Goal: Information Seeking & Learning: Learn about a topic

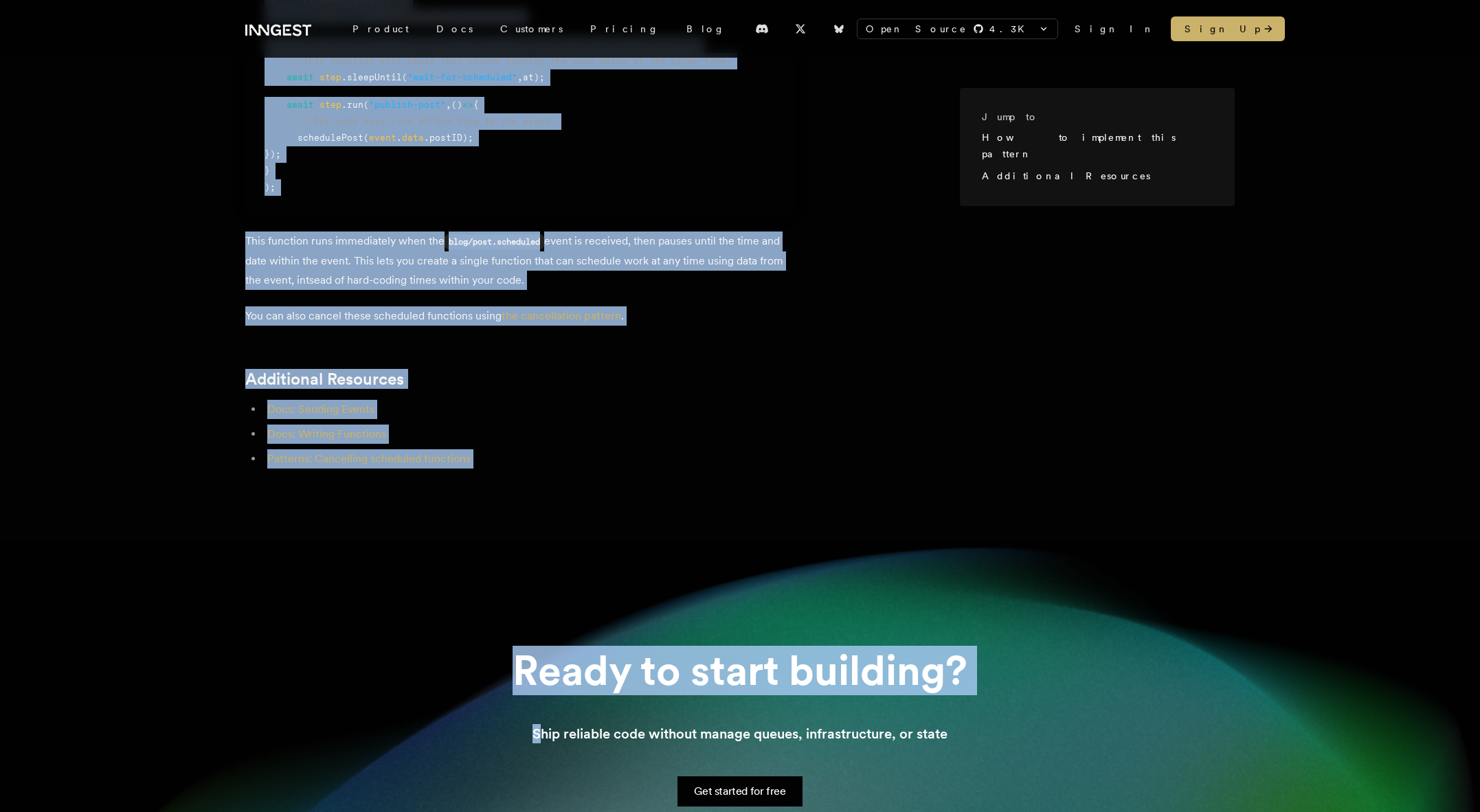
scroll to position [1019, 0]
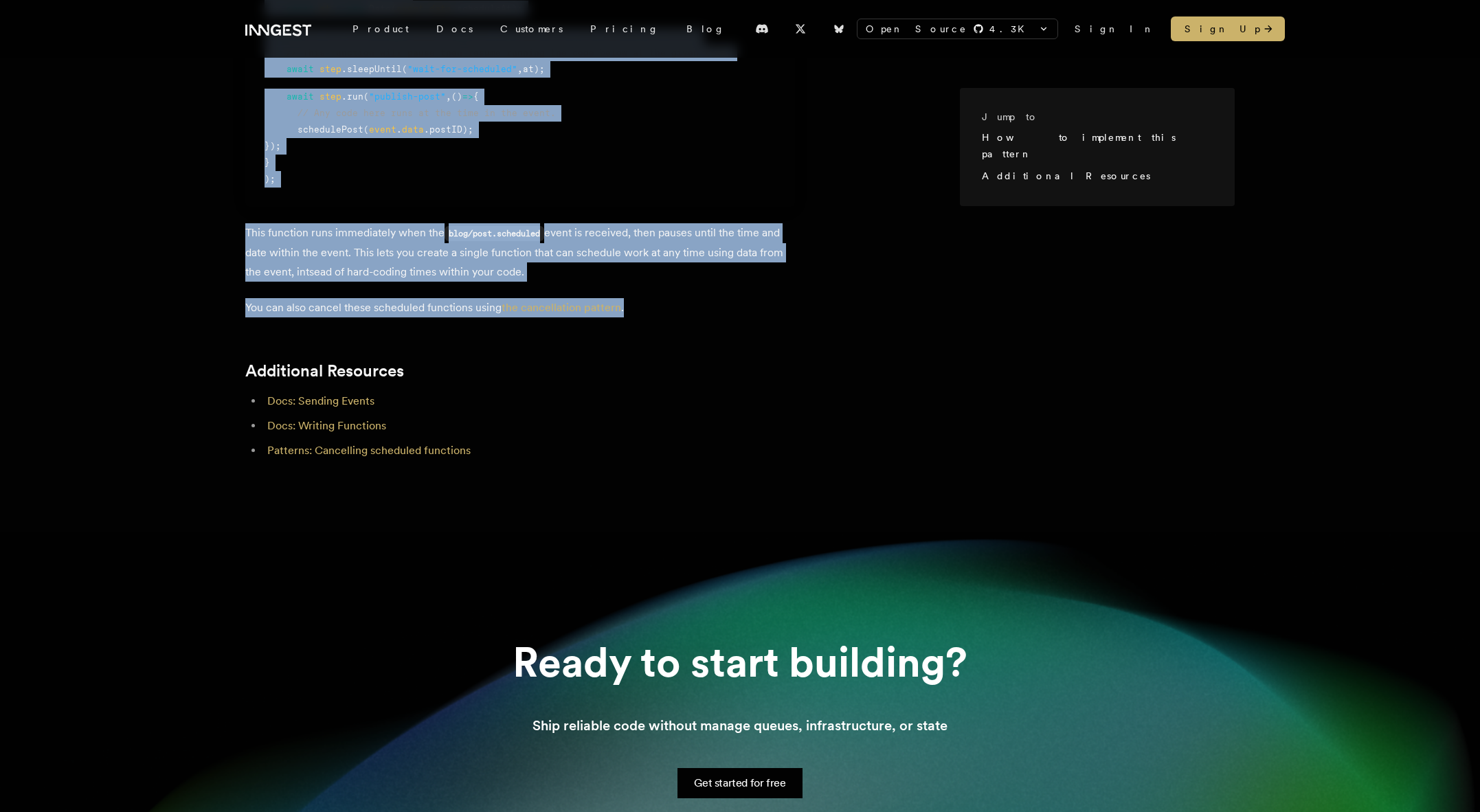
drag, startPoint x: 259, startPoint y: 185, endPoint x: 681, endPoint y: 306, distance: 439.0
copy article "It's very common to need to run code at a specific time, across any type of app…"
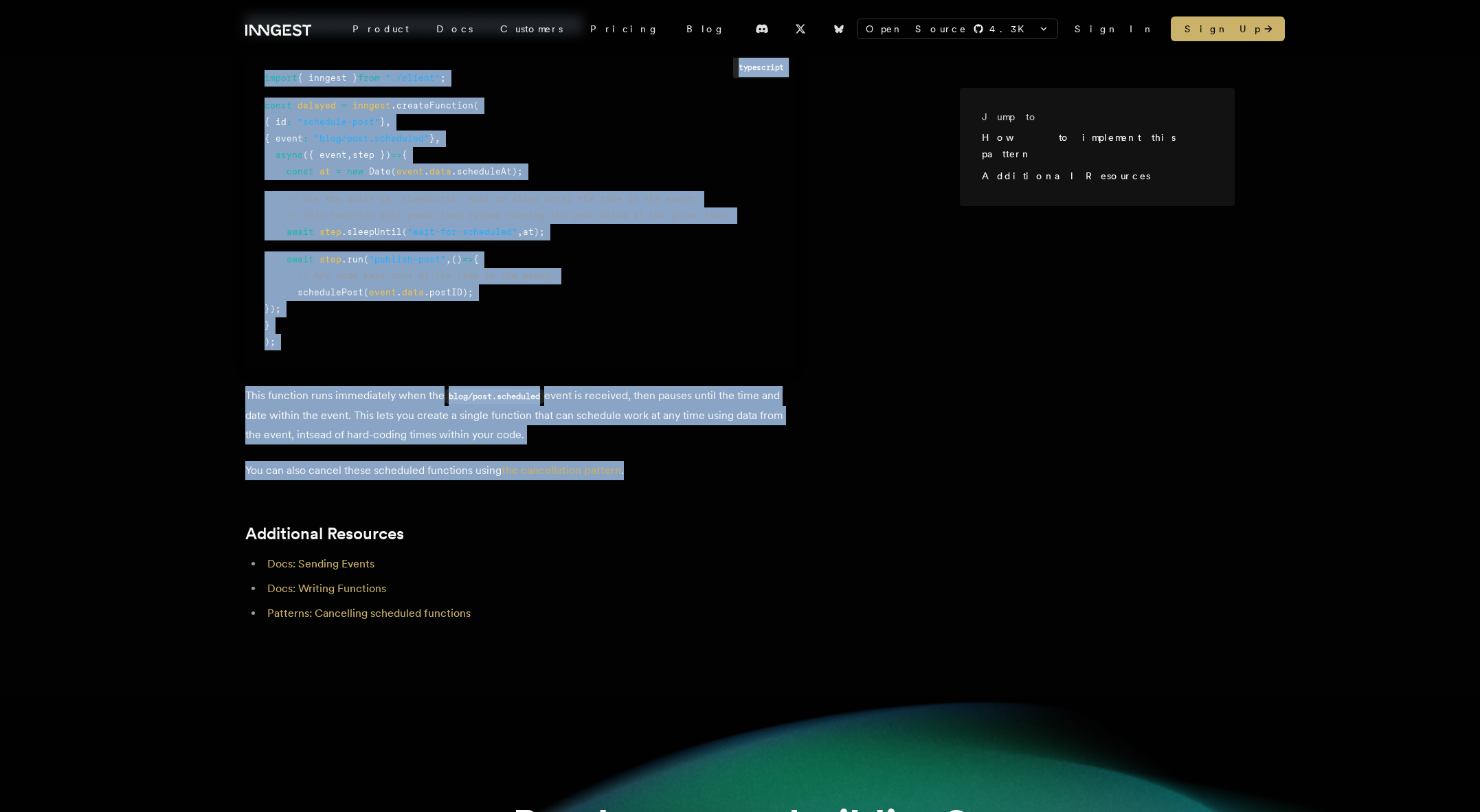
scroll to position [813, 0]
